Goal: Information Seeking & Learning: Stay updated

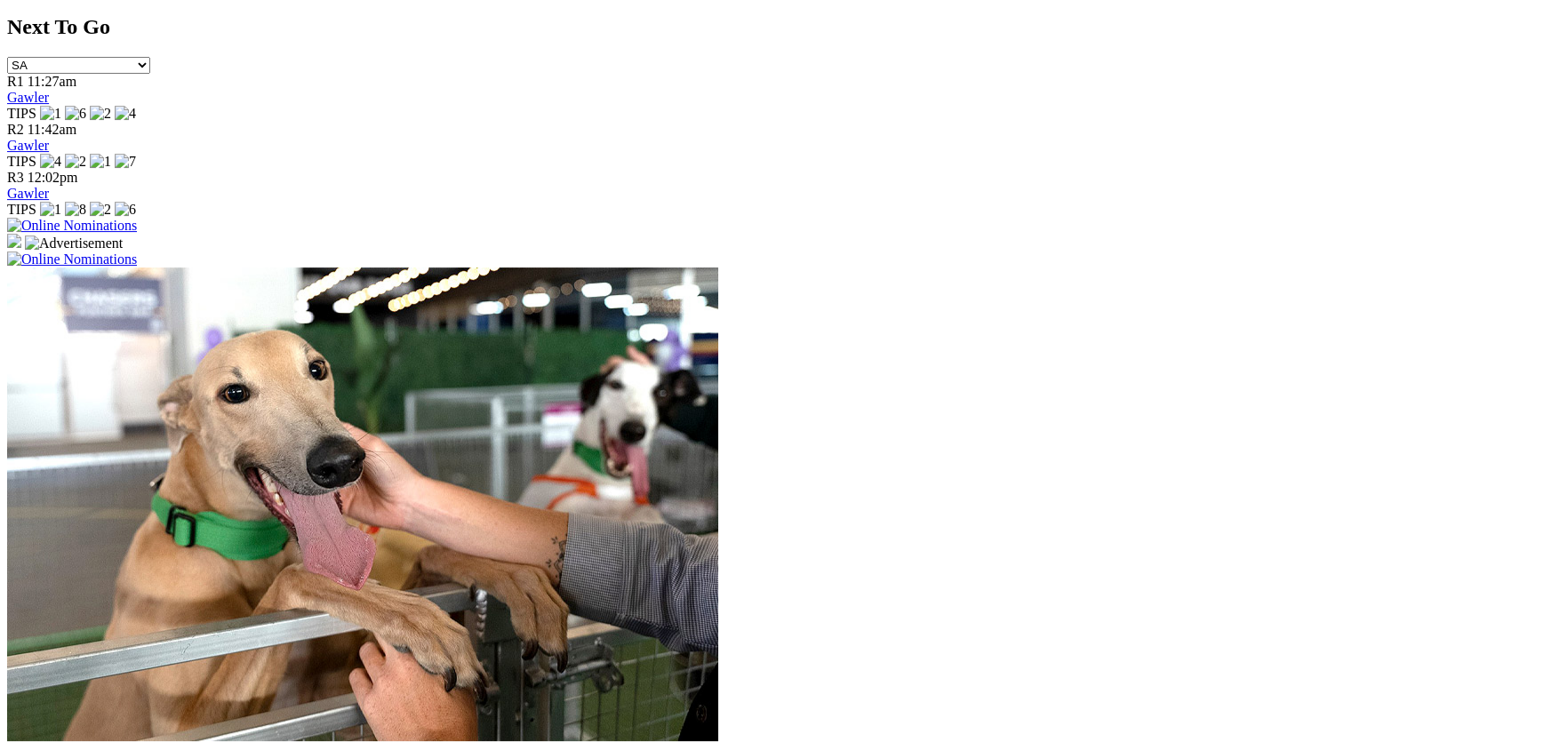
scroll to position [1274, 0]
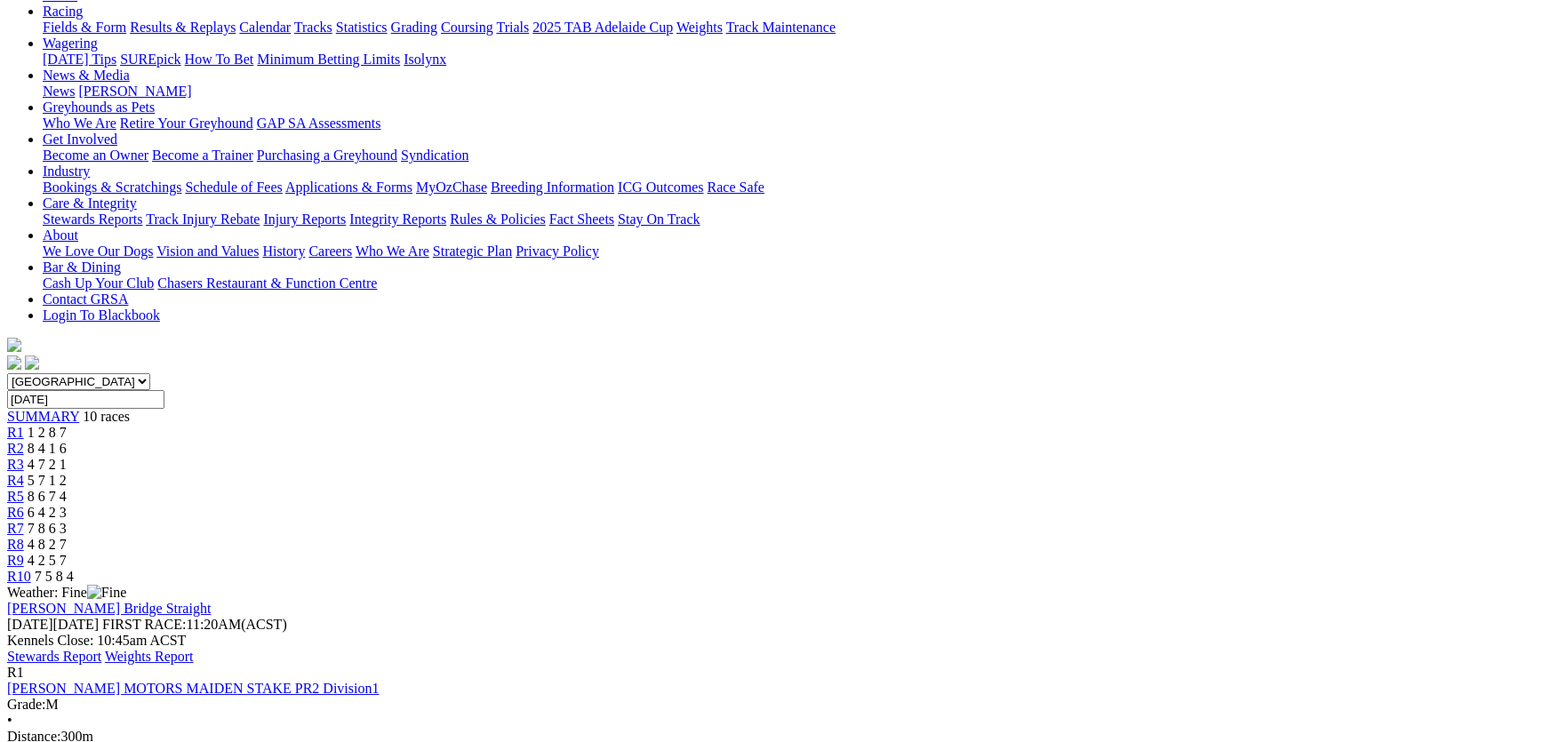
scroll to position [177, 0]
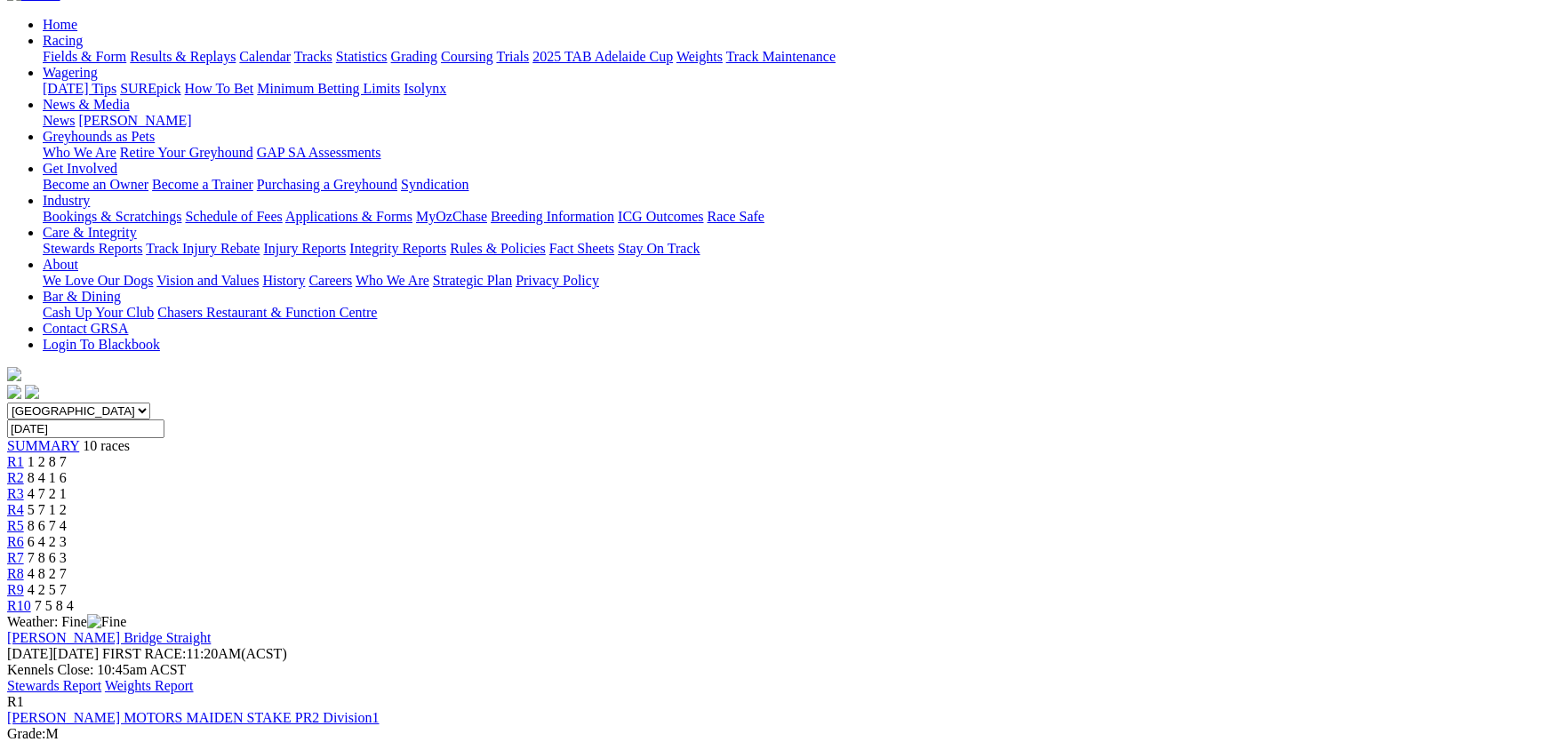
click at [102, 678] on link "Stewards Report" at bounding box center [54, 685] width 94 height 16
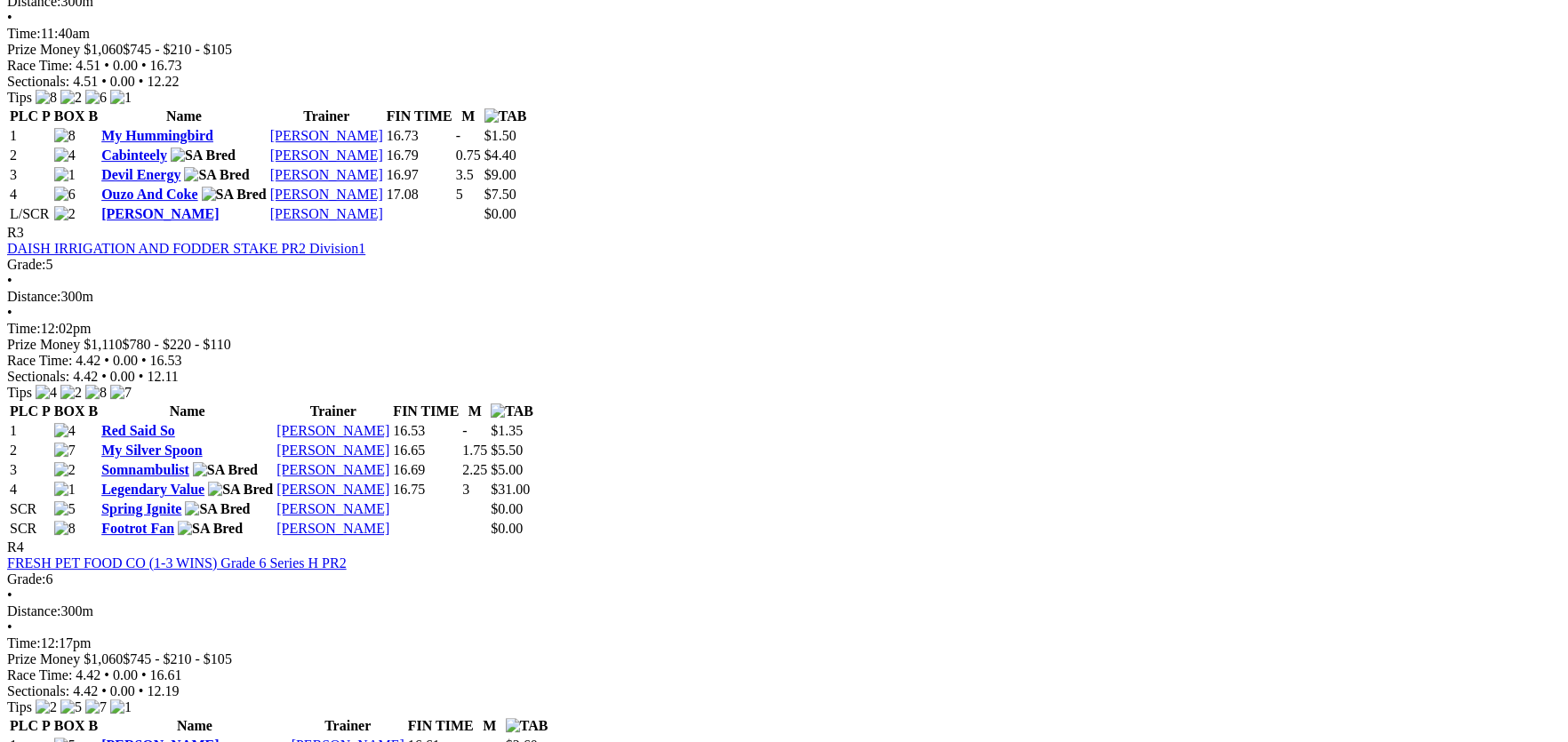
scroll to position [1274, 0]
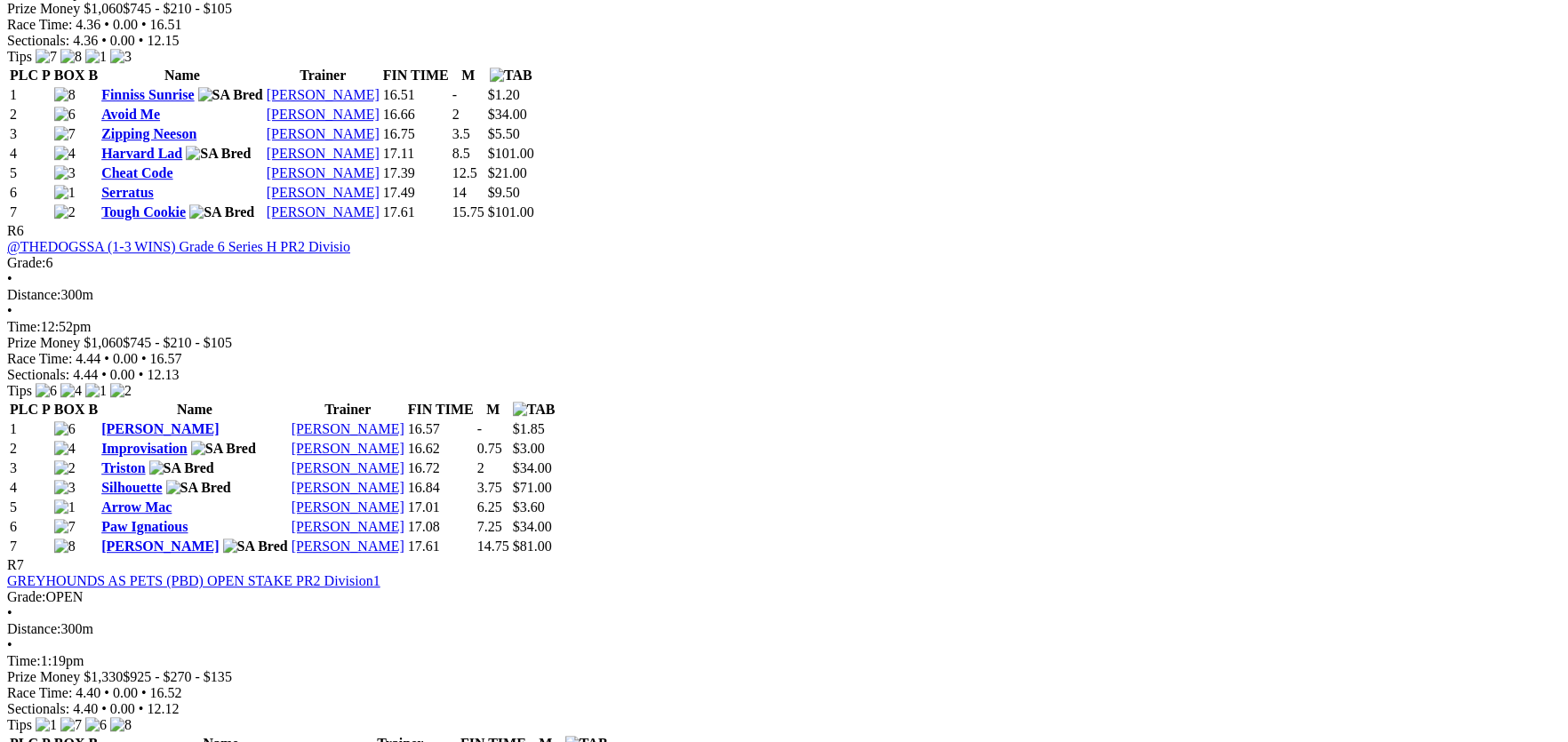
scroll to position [2736, 0]
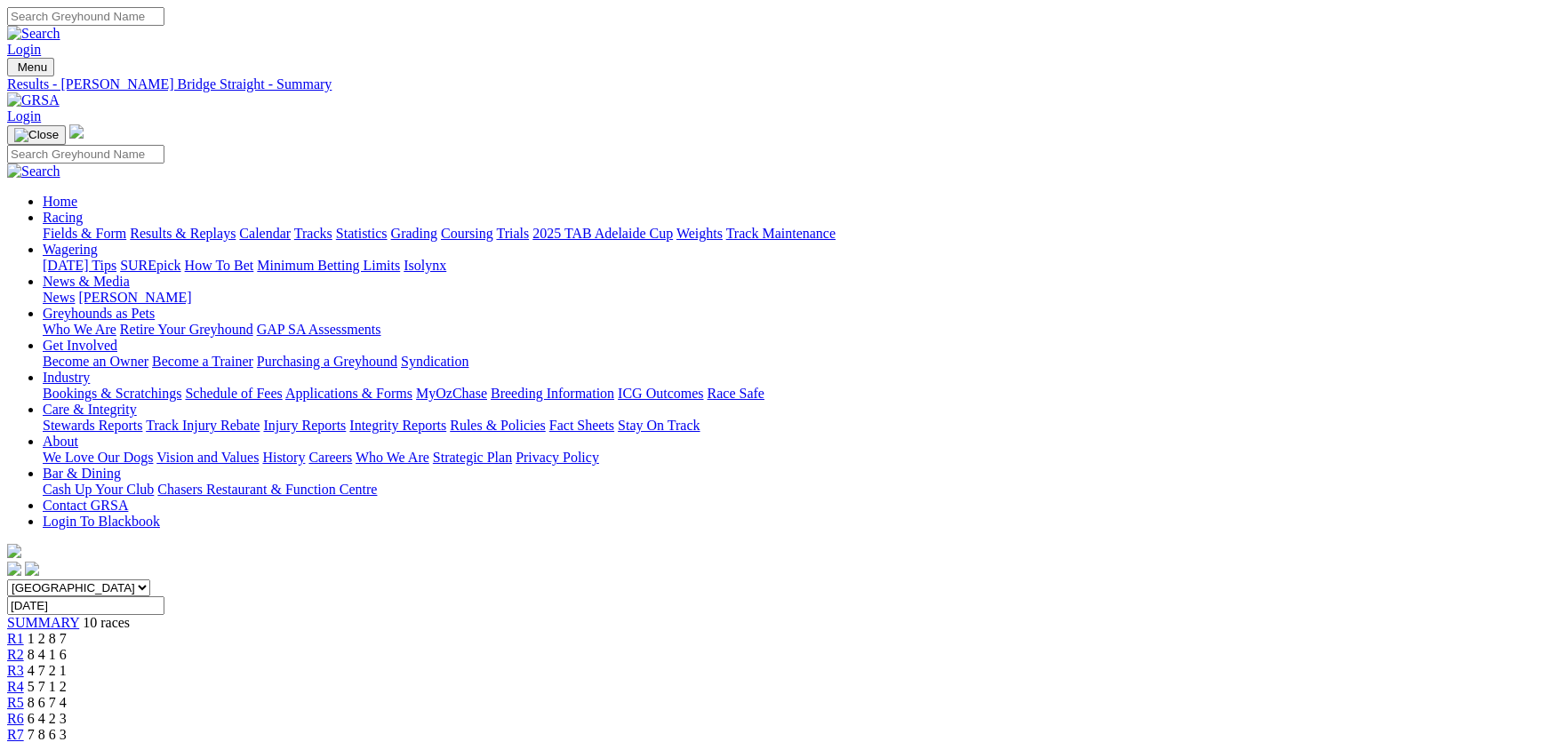
click at [75, 290] on link "News" at bounding box center [59, 297] width 32 height 16
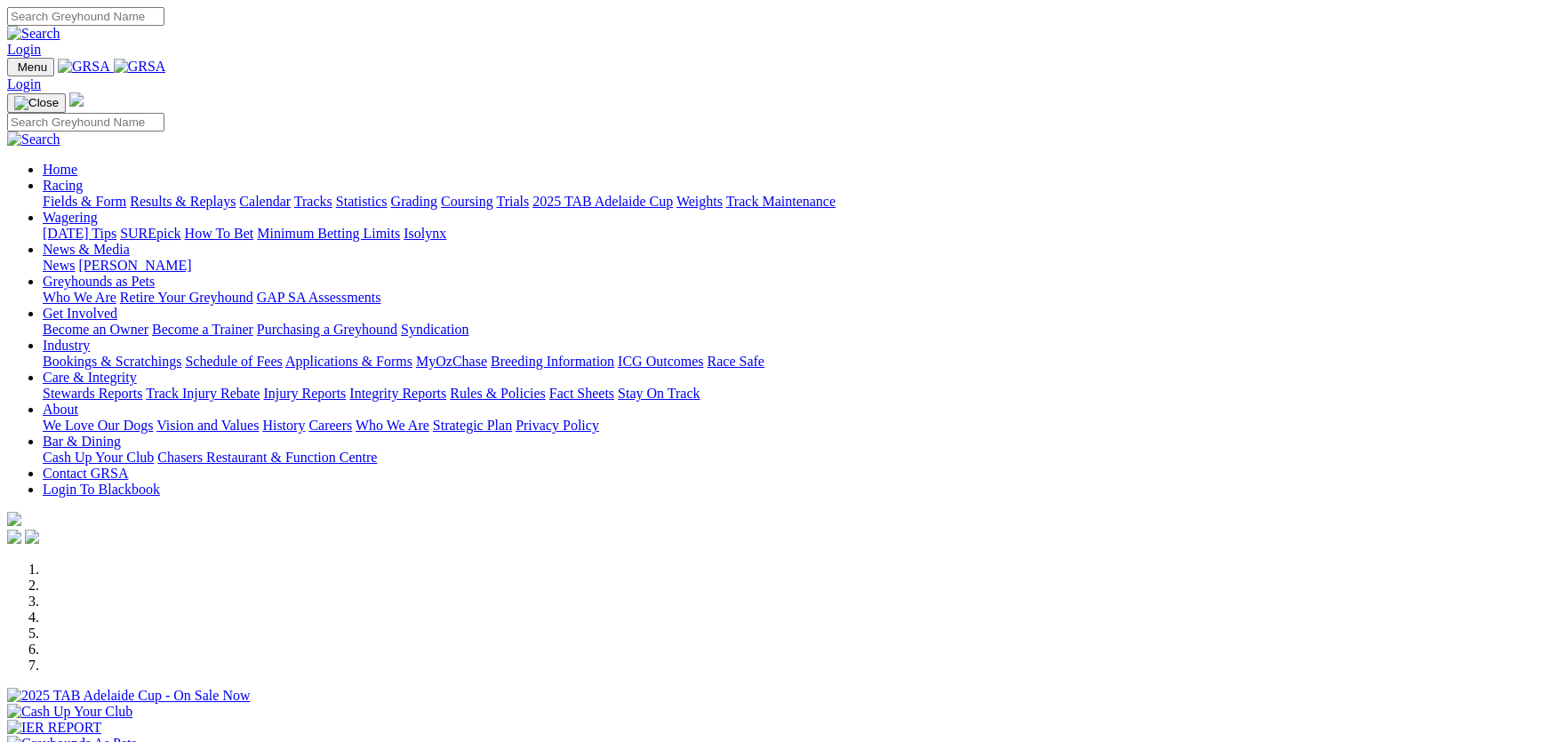
click at [447, 386] on link "Integrity Reports" at bounding box center [398, 393] width 97 height 16
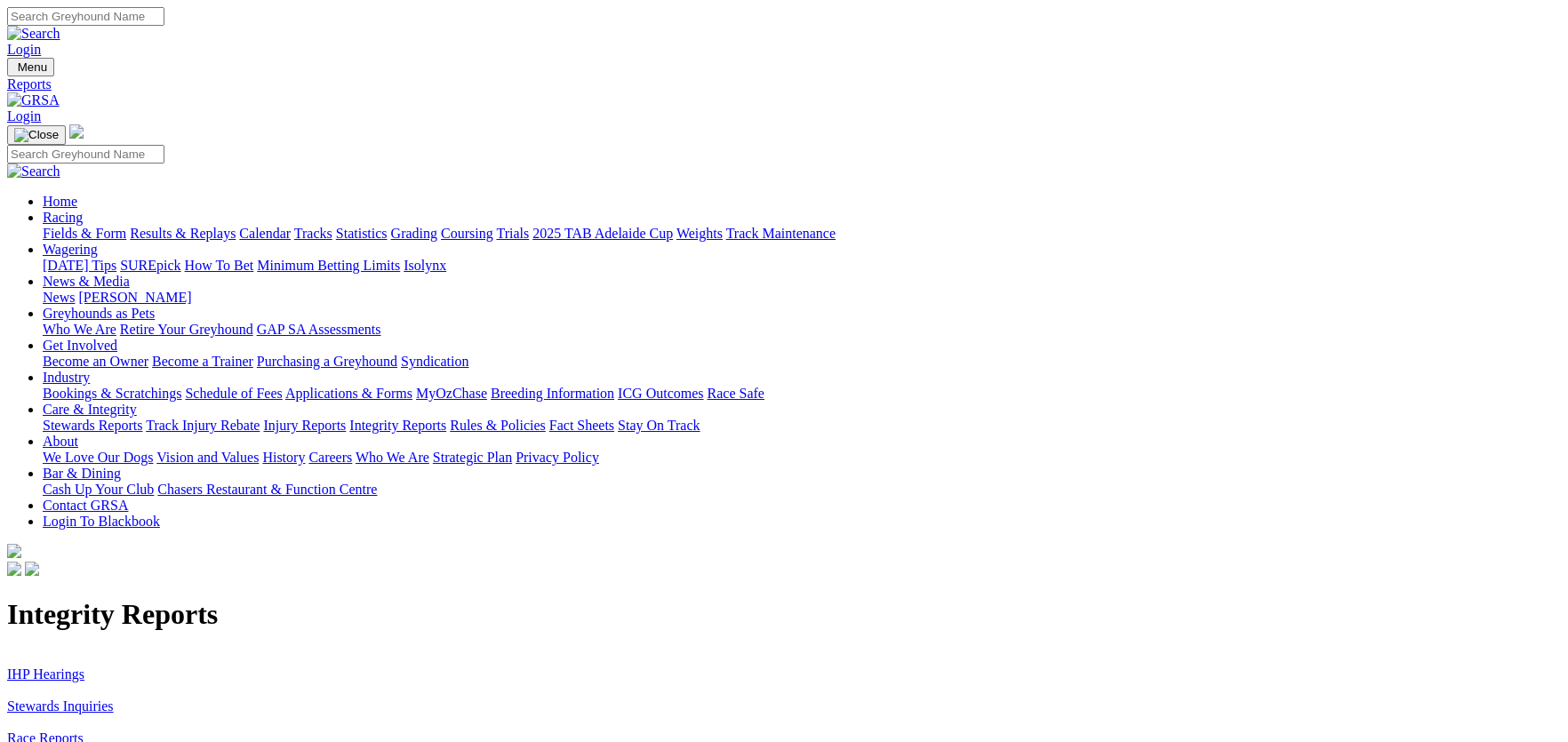
click at [84, 667] on link "IHP Hearings" at bounding box center [46, 674] width 78 height 16
click at [114, 698] on link "Stewards Inquiries" at bounding box center [60, 705] width 107 height 16
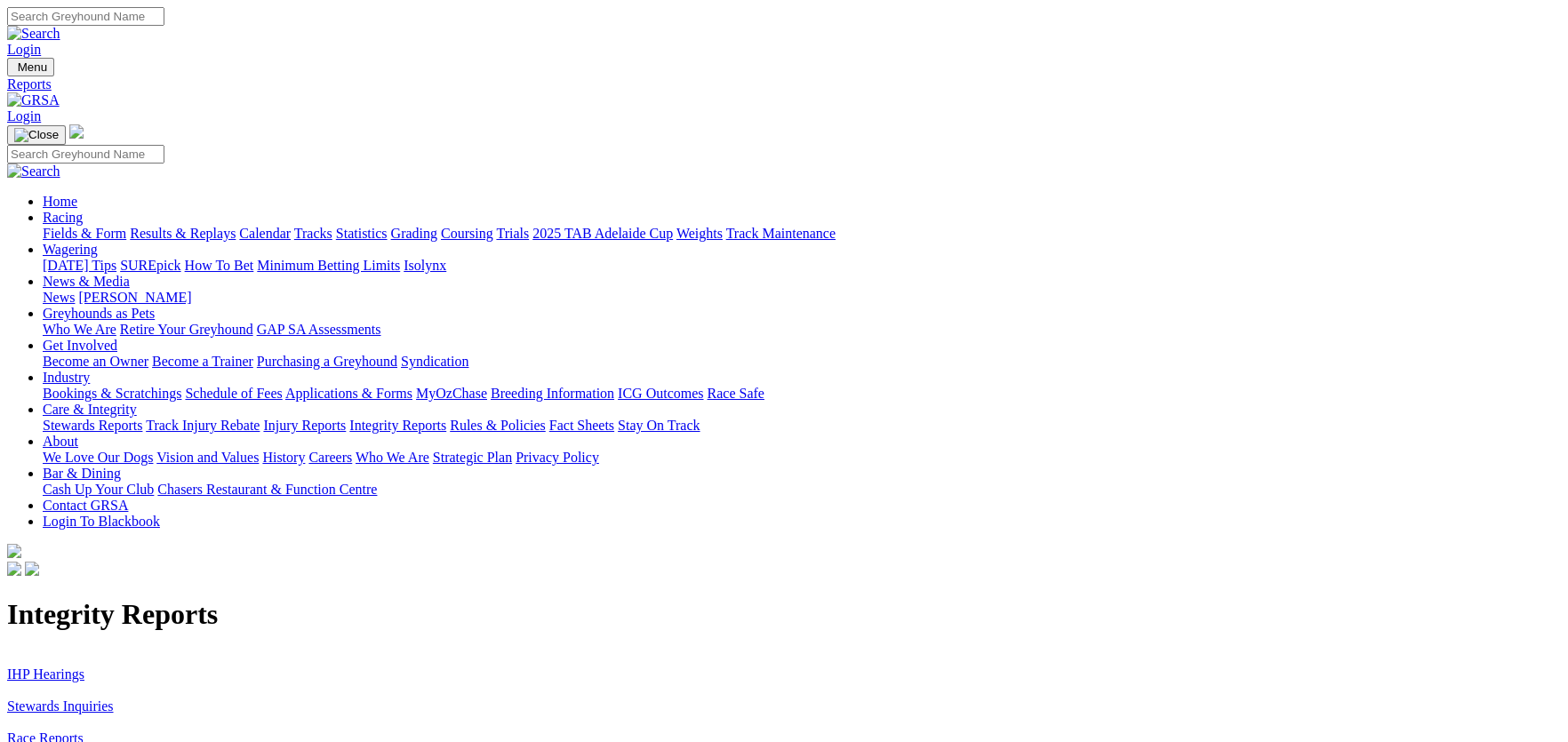
click at [83, 730] on link "Race Reports" at bounding box center [46, 737] width 77 height 16
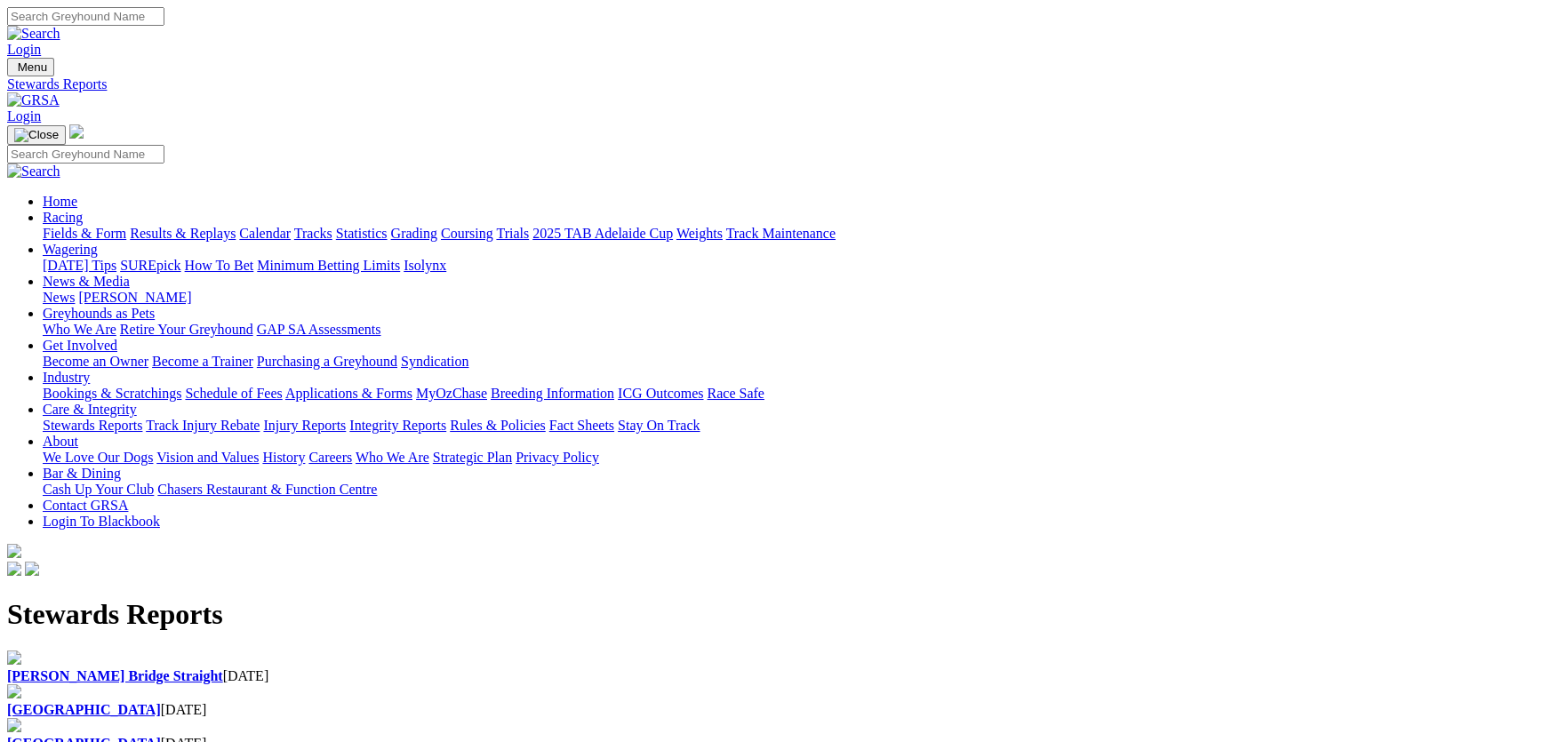
click at [529, 702] on div "Angle Park 02 Sep 2025" at bounding box center [784, 709] width 1554 height 16
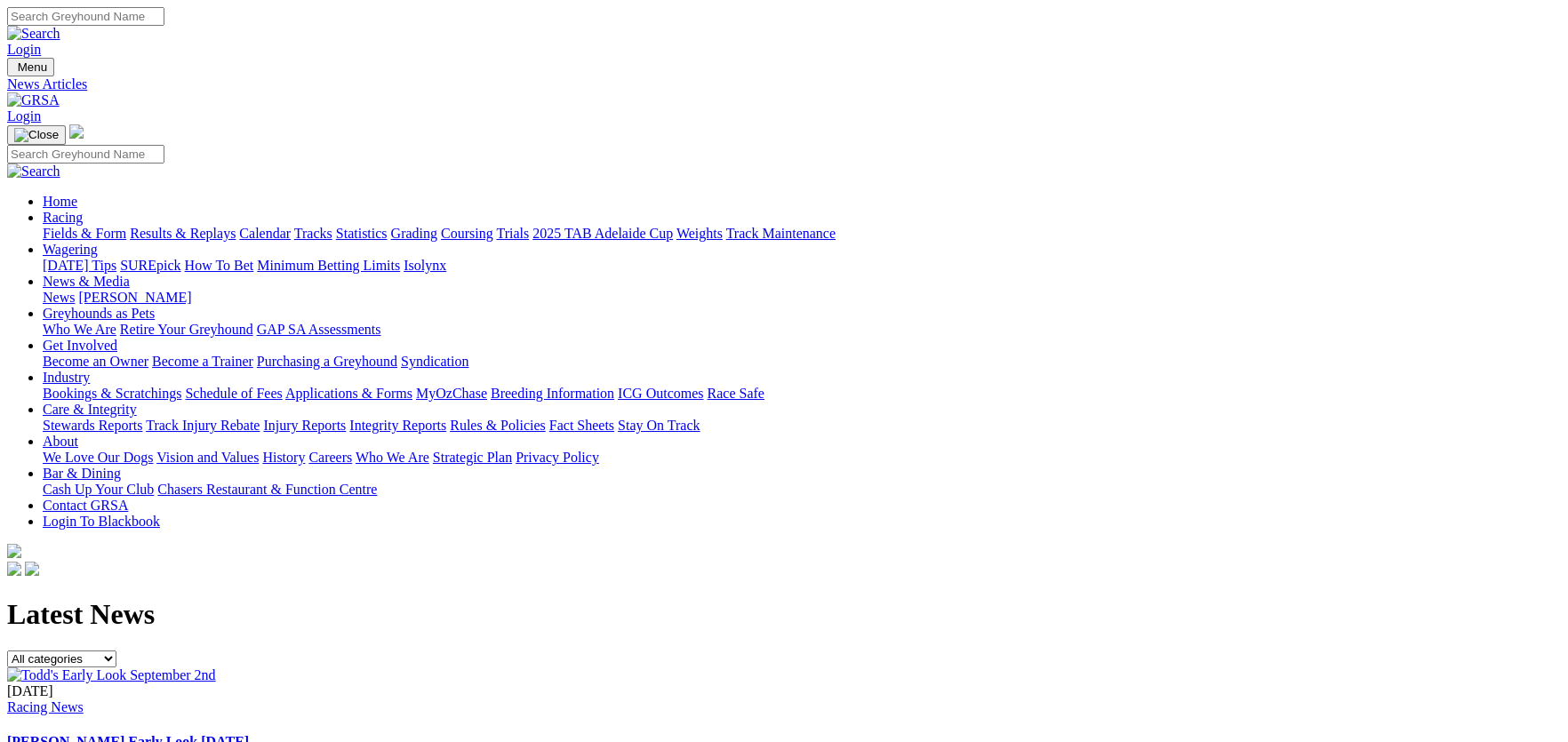
click at [249, 734] on link "[PERSON_NAME] Early Look [DATE]" at bounding box center [128, 741] width 242 height 16
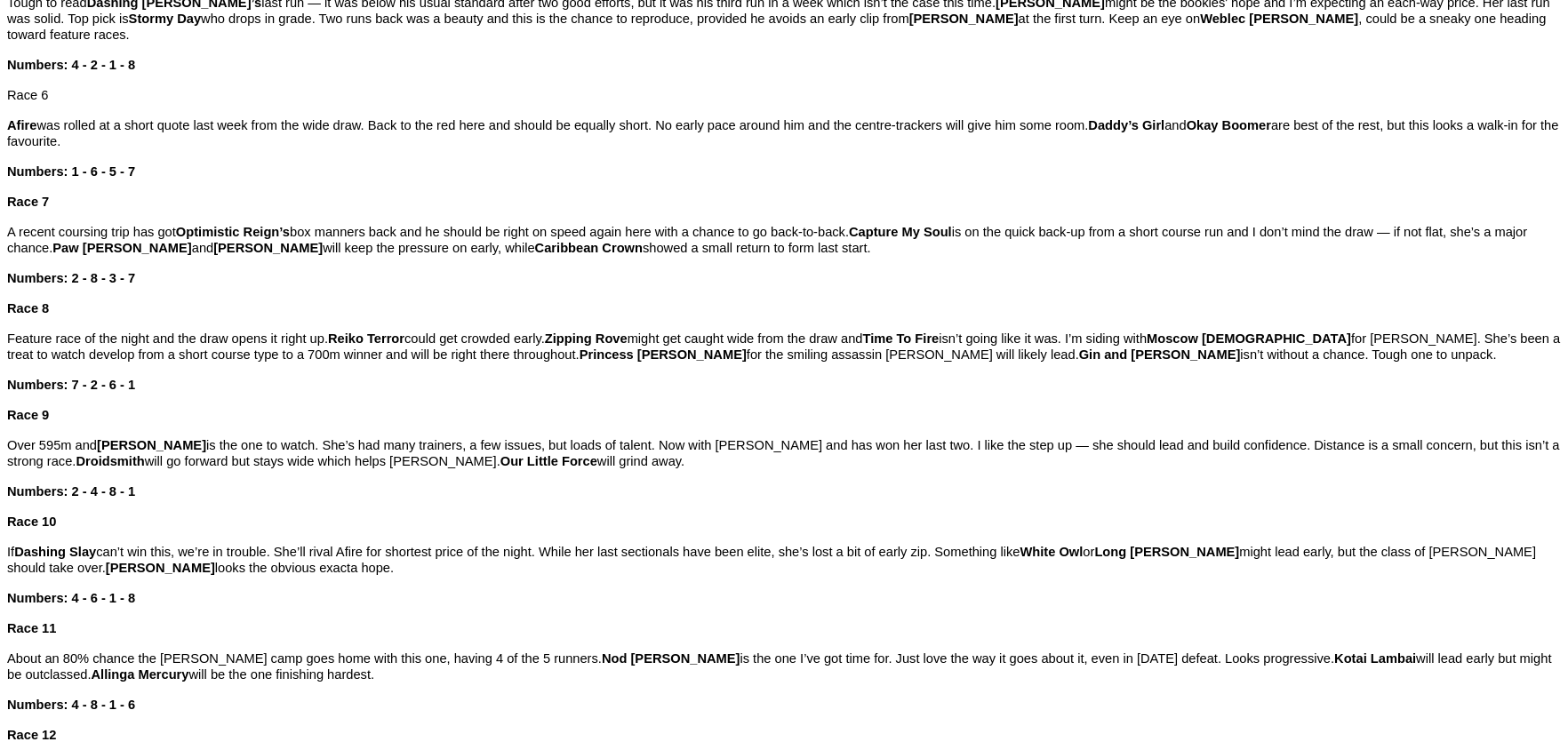
scroll to position [1244, 0]
